Goal: Information Seeking & Learning: Find contact information

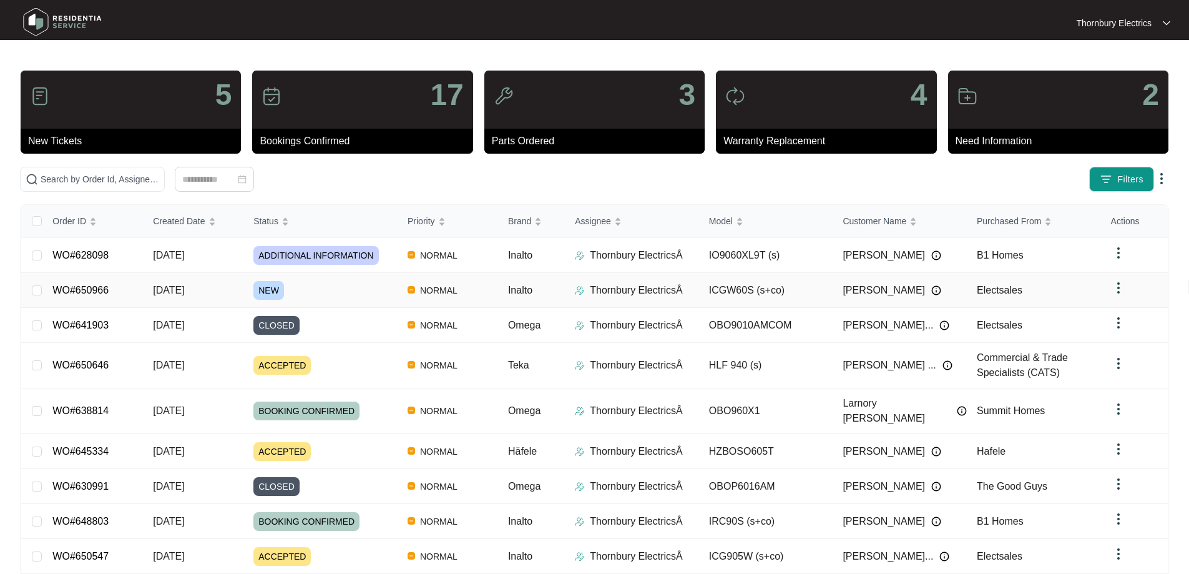
click at [272, 285] on span "NEW" at bounding box center [268, 290] width 31 height 19
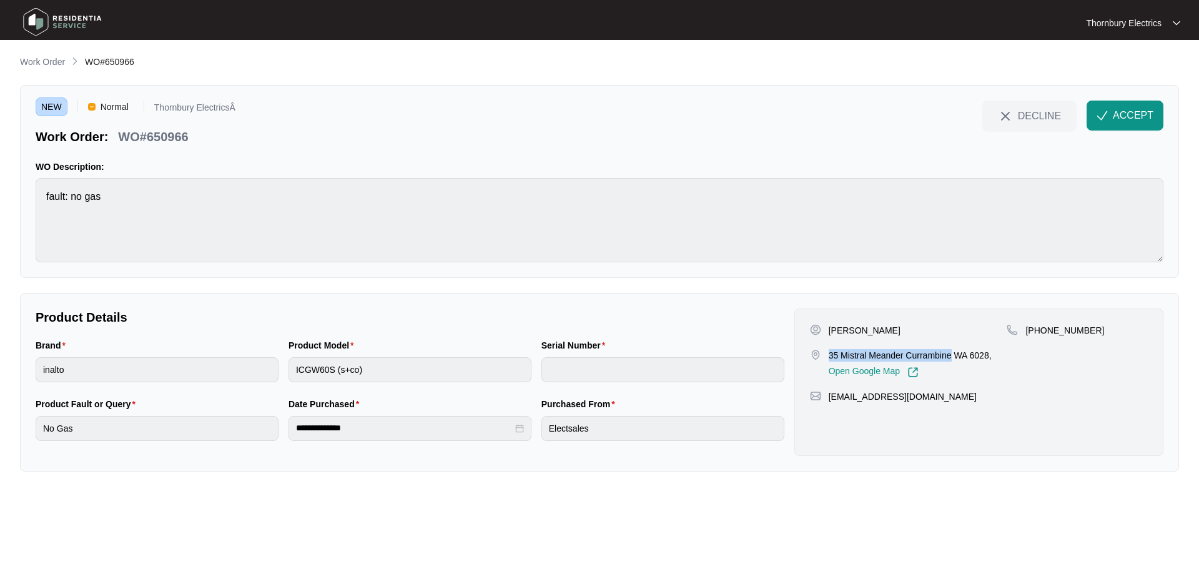
drag, startPoint x: 827, startPoint y: 353, endPoint x: 951, endPoint y: 351, distance: 123.6
click at [951, 351] on div "[STREET_ADDRESS], Open Google Map" at bounding box center [908, 363] width 197 height 29
copy p "35 Mistral Meander Currambine"
click at [1127, 106] on button "ACCEPT" at bounding box center [1124, 116] width 77 height 30
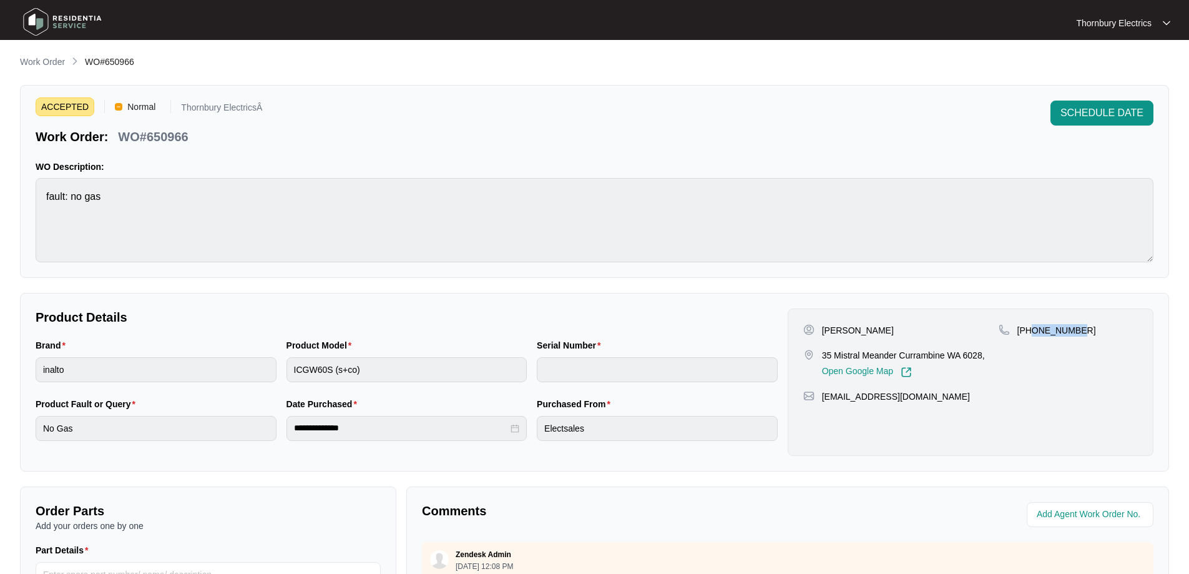
drag, startPoint x: 1079, startPoint y: 327, endPoint x: 1031, endPoint y: 334, distance: 49.2
click at [1031, 334] on div "[PHONE_NUMBER]" at bounding box center [1068, 330] width 139 height 12
copy p "437498405"
click at [830, 324] on p "[PERSON_NAME]" at bounding box center [858, 330] width 72 height 12
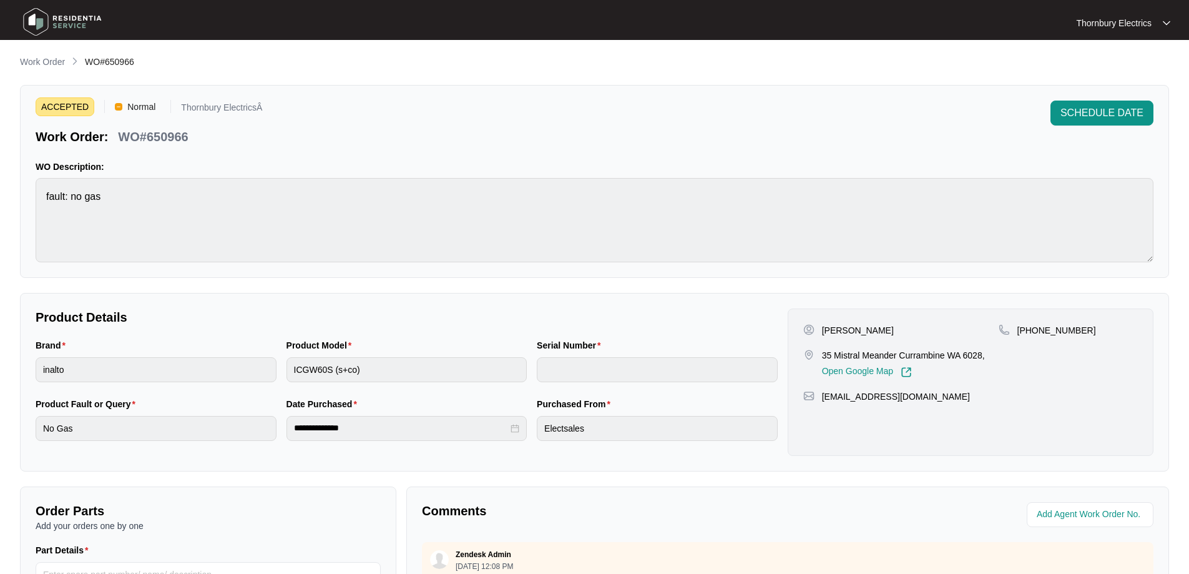
click at [830, 325] on p "[PERSON_NAME]" at bounding box center [858, 330] width 72 height 12
copy p "Socheat"
click at [870, 328] on p "[PERSON_NAME]" at bounding box center [858, 330] width 72 height 12
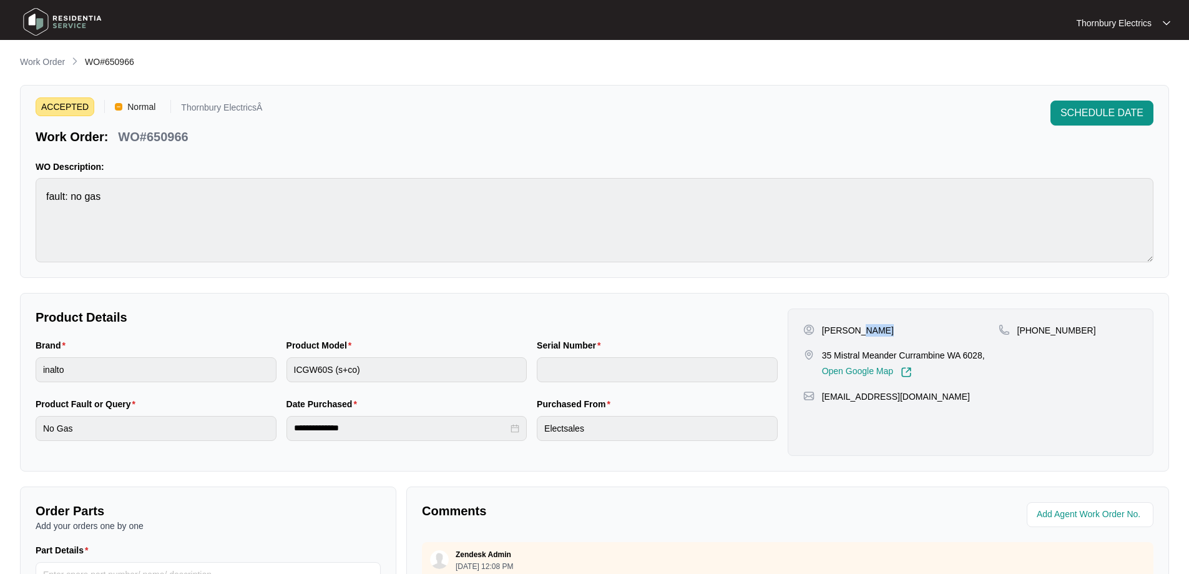
copy p "Chhoy"
drag, startPoint x: 940, startPoint y: 393, endPoint x: 820, endPoint y: 400, distance: 120.1
click at [820, 400] on div "[EMAIL_ADDRESS][DOMAIN_NAME]" at bounding box center [970, 396] width 335 height 12
copy p "[EMAIL_ADDRESS][DOMAIN_NAME]"
click at [170, 140] on p "WO#650966" at bounding box center [153, 136] width 70 height 17
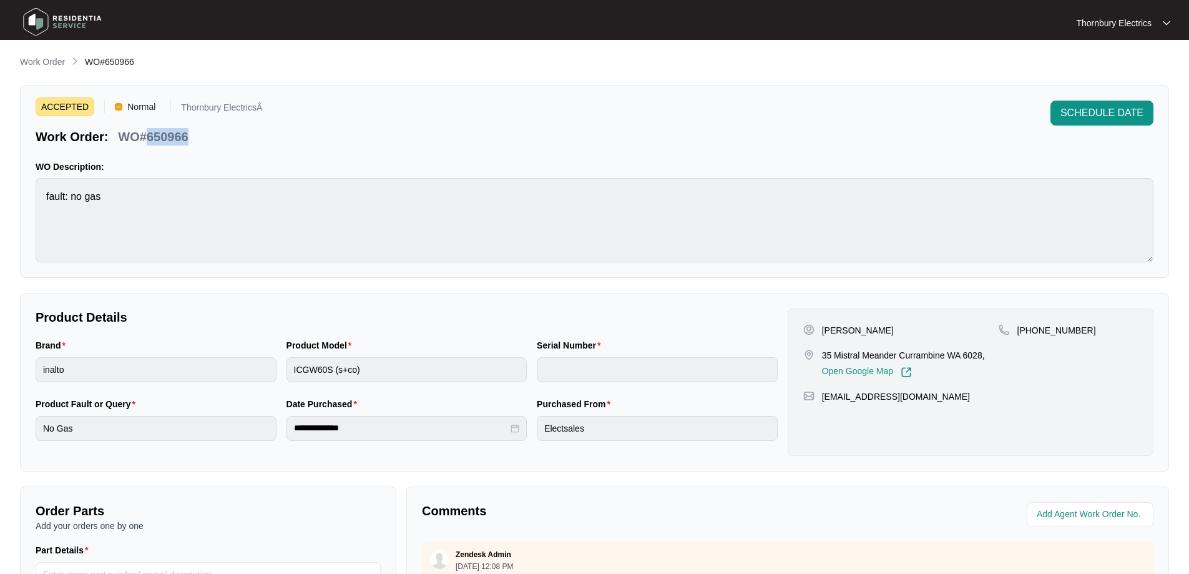
click at [170, 140] on p "WO#650966" at bounding box center [153, 136] width 70 height 17
copy p "650966"
click at [31, 61] on p "Work Order" at bounding box center [42, 62] width 45 height 12
